Goal: Information Seeking & Learning: Learn about a topic

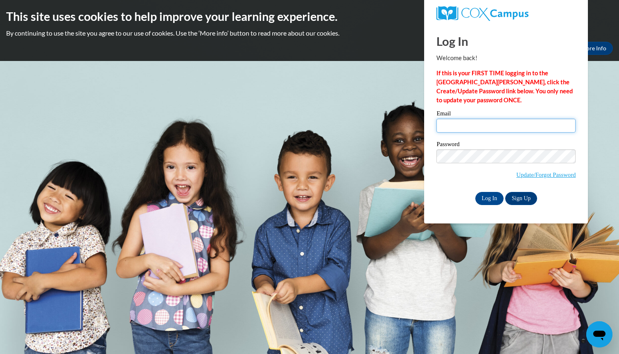
type input "ablankenship4@daltonstate.edu"
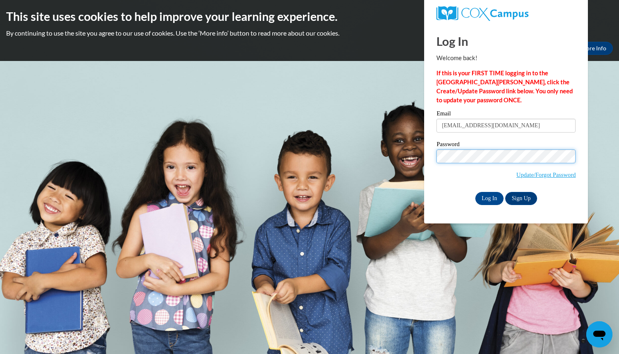
click at [489, 197] on input "Log In" at bounding box center [489, 198] width 29 height 13
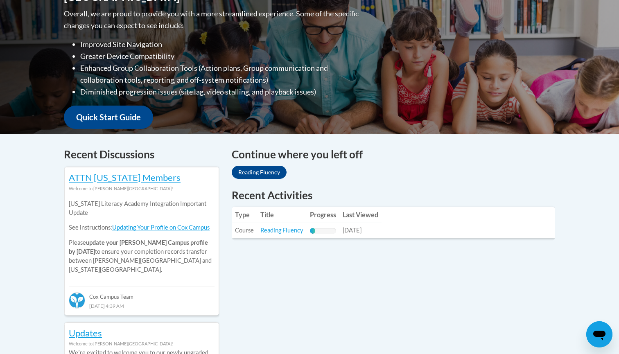
scroll to position [305, 0]
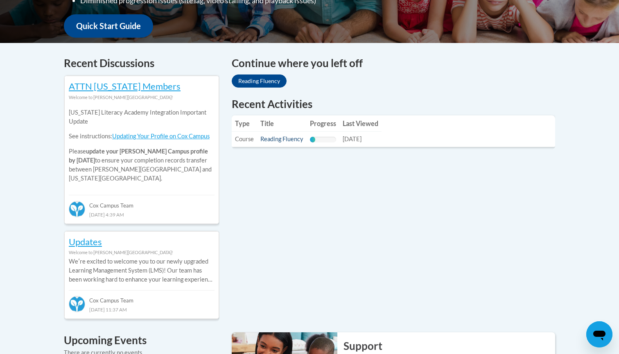
click at [283, 141] on link "Reading Fluency" at bounding box center [281, 138] width 43 height 7
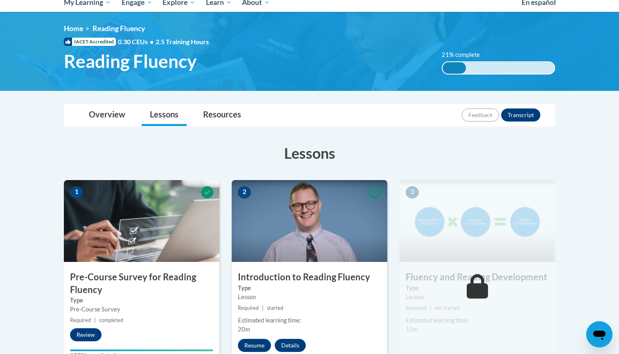
scroll to position [140, 0]
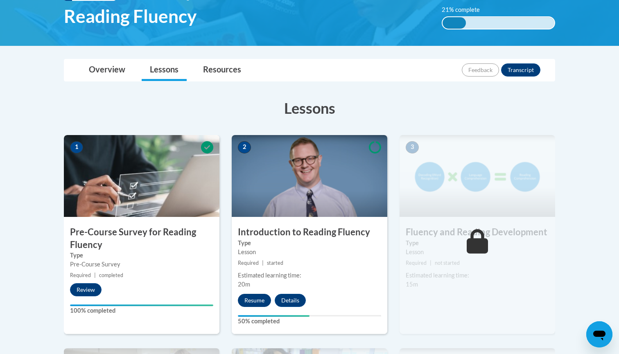
click at [253, 305] on button "Resume" at bounding box center [254, 300] width 33 height 13
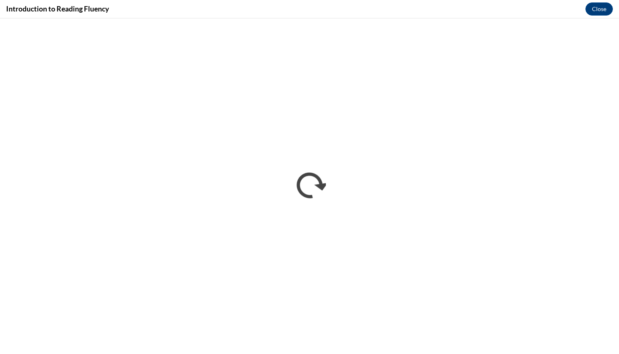
scroll to position [0, 0]
